Goal: Browse casually: Explore the website without a specific task or goal

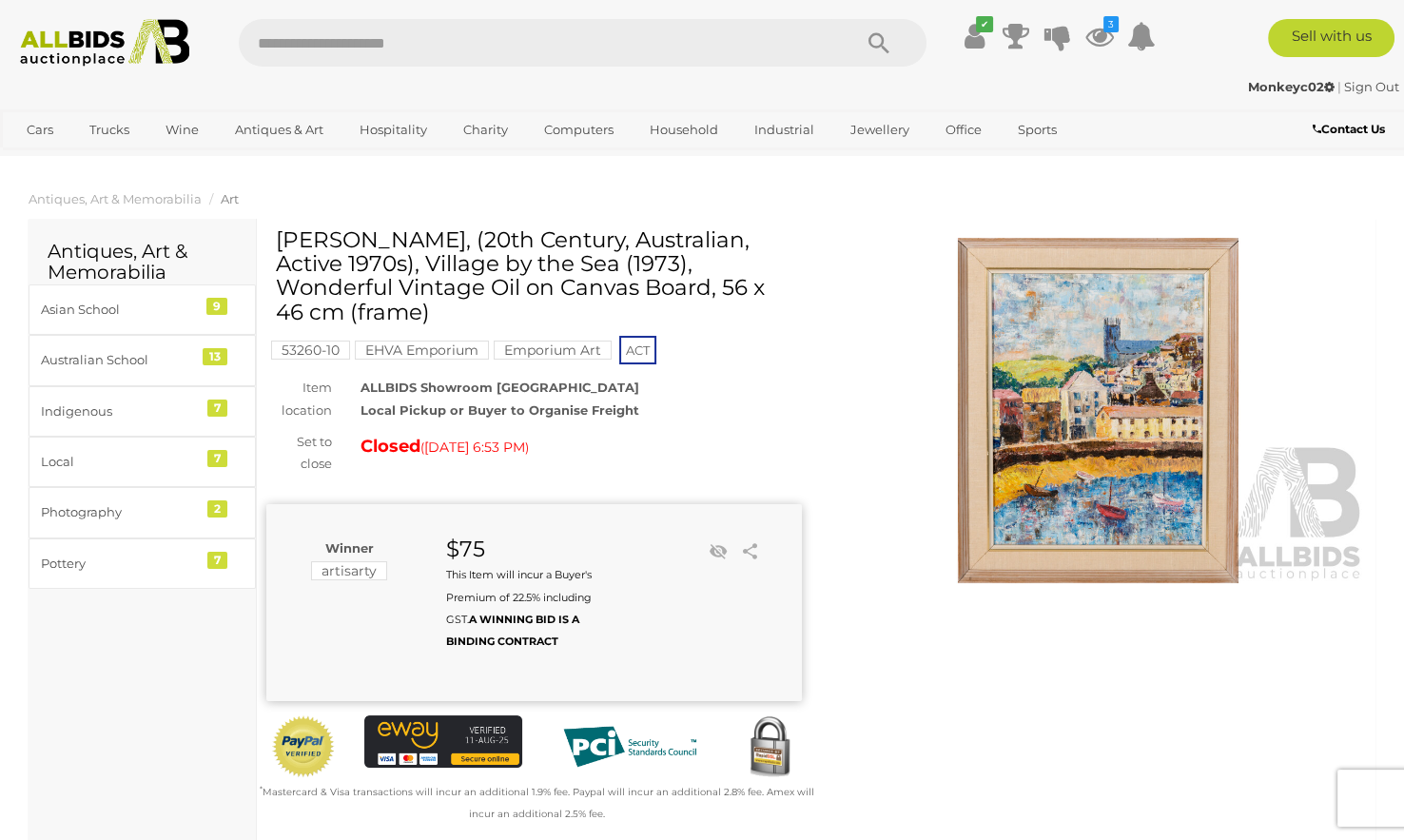
click at [1085, 38] on icon at bounding box center [1100, 37] width 29 height 35
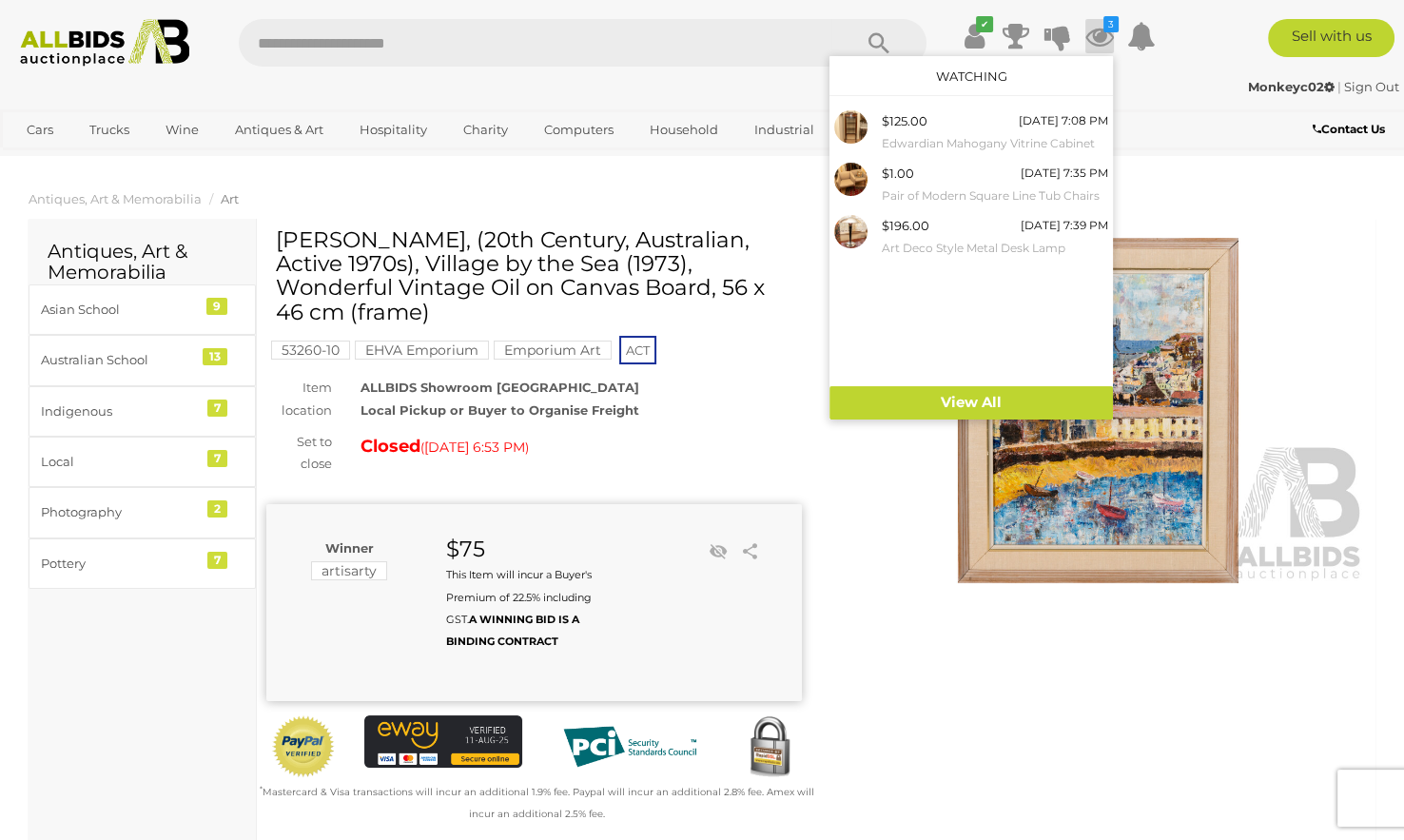
click at [1165, 95] on div "Monkeyc02 | Sign Out" at bounding box center [702, 87] width 1394 height 22
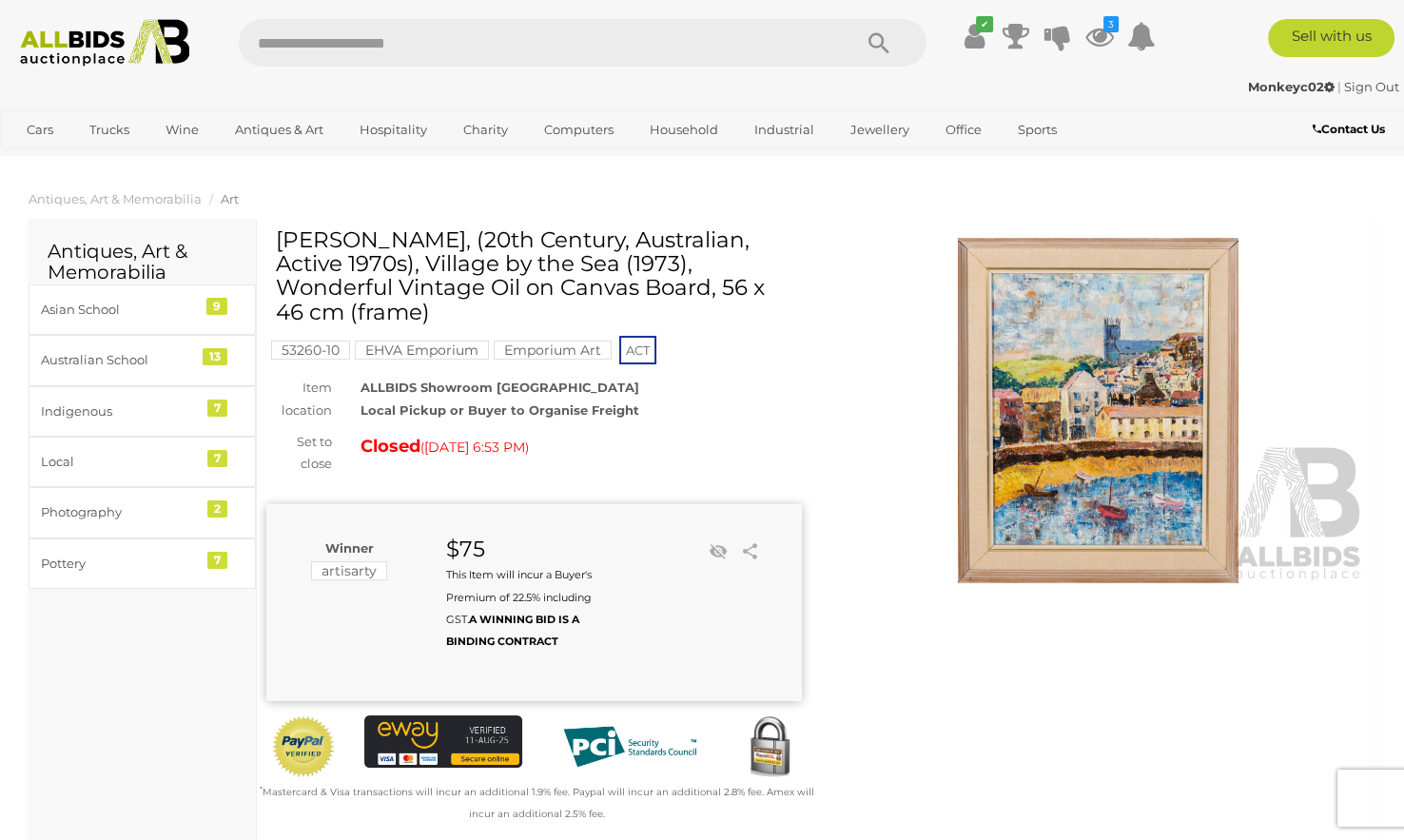
click at [1089, 39] on icon at bounding box center [1100, 37] width 29 height 35
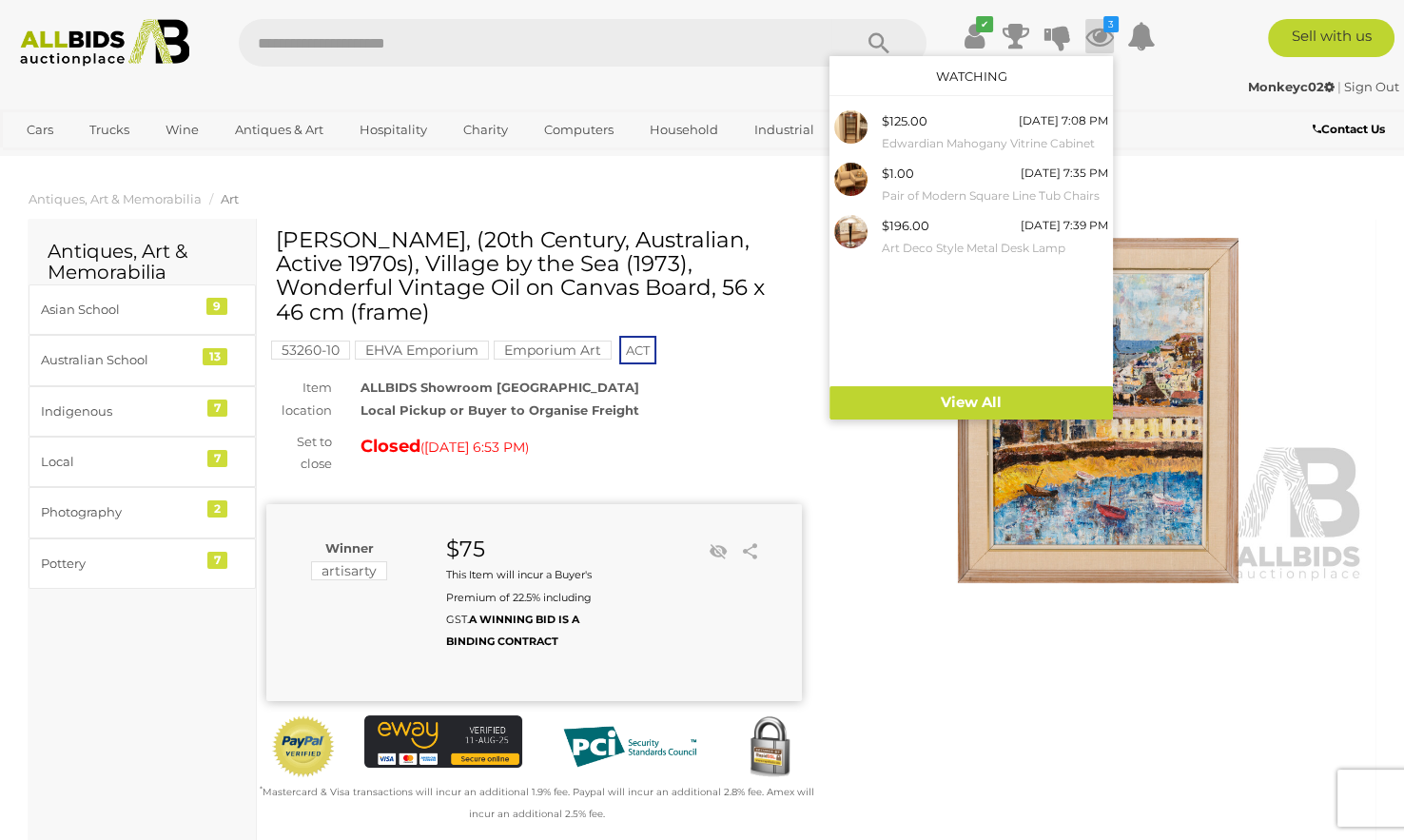
click at [956, 114] on div "$125.00 [DATE] 7:08 PM [PERSON_NAME] Vitrine Cabinet" at bounding box center [994, 132] width 226 height 42
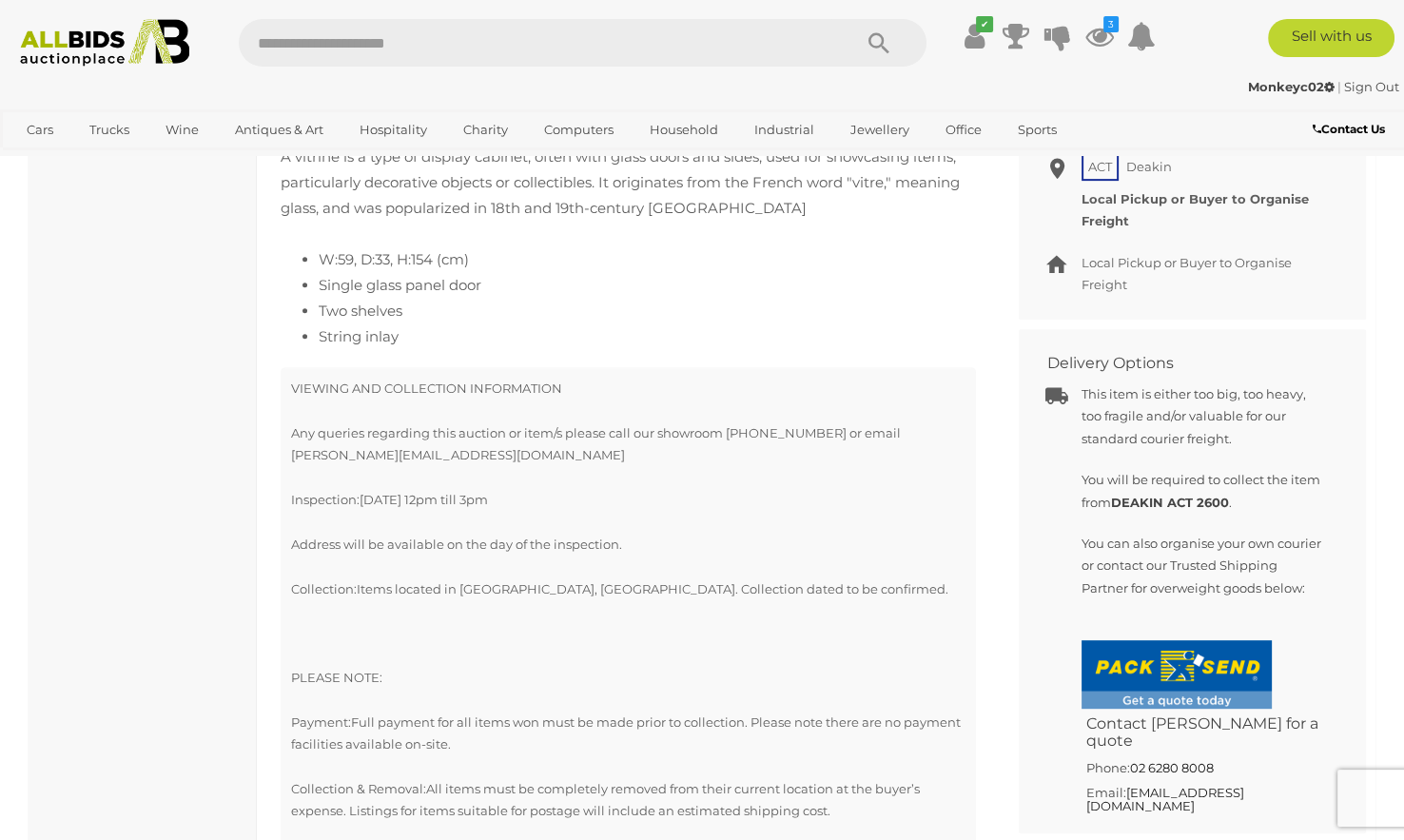
scroll to position [1036, 0]
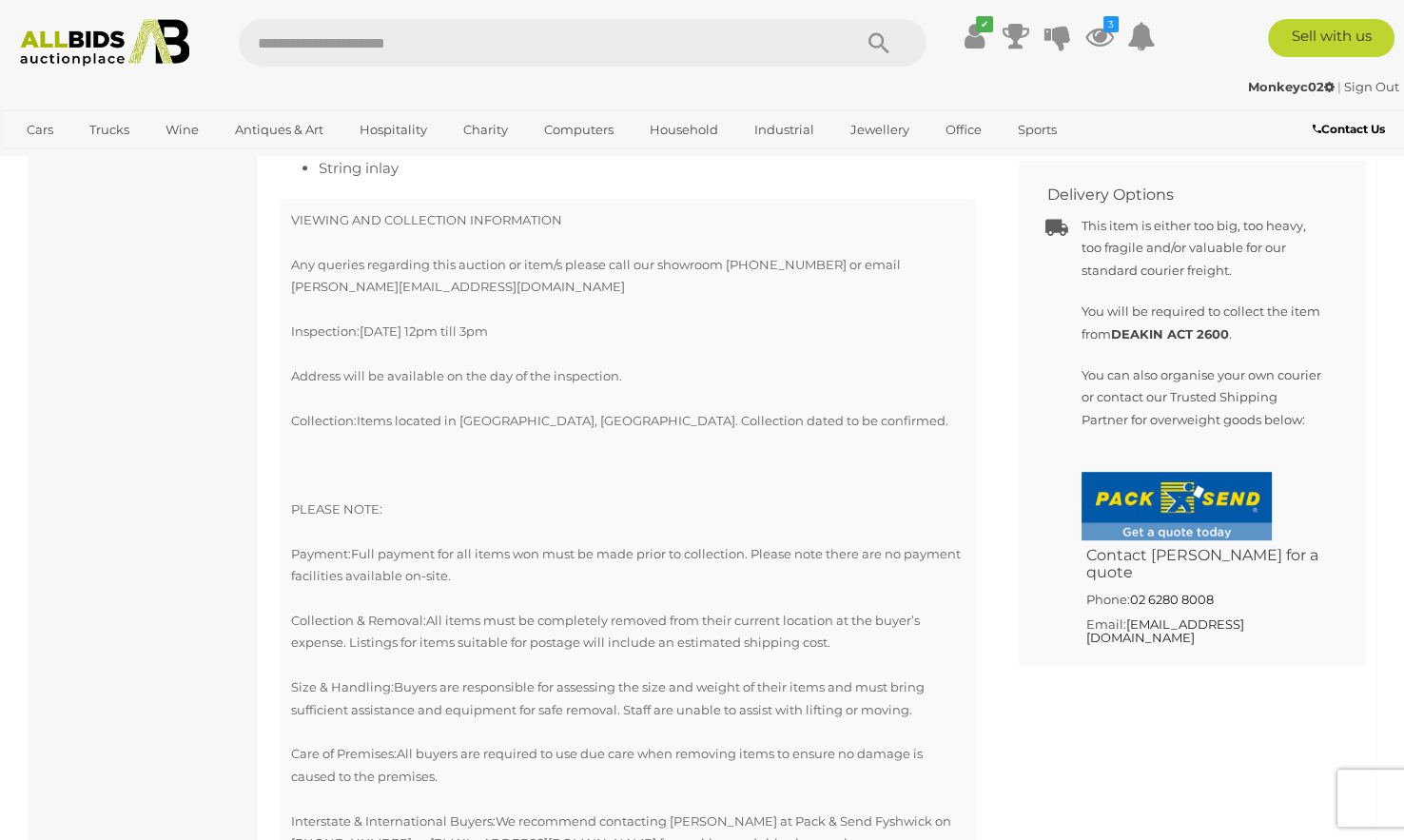
click at [1095, 30] on icon at bounding box center [1100, 37] width 29 height 35
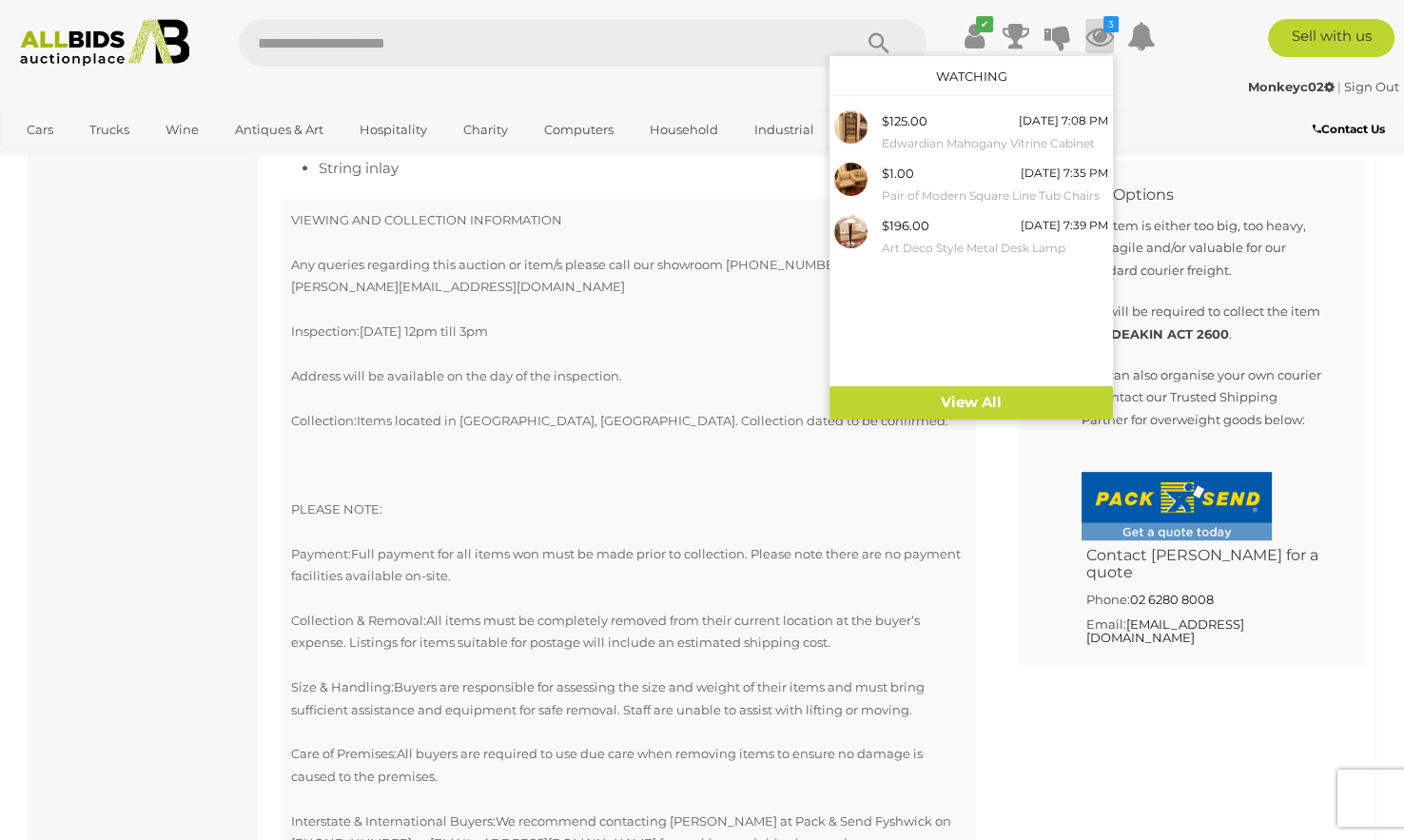
click at [932, 240] on small "Art Deco Style Metal Desk Lamp" at bounding box center [994, 248] width 226 height 21
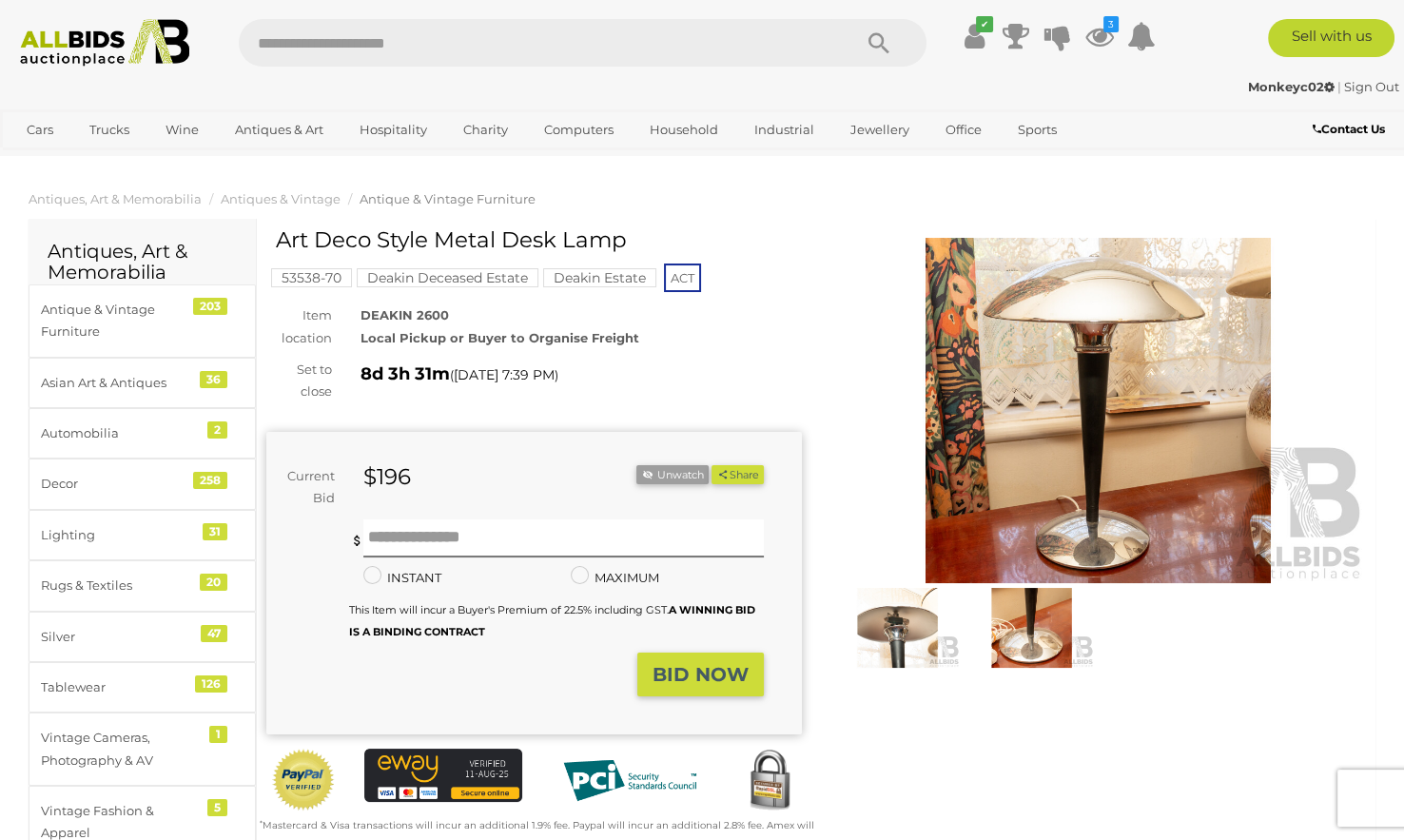
click at [806, 318] on div "DEAKIN 2600 Local Pickup or Buyer to Organise Freight" at bounding box center [581, 326] width 470 height 44
